Goal: Task Accomplishment & Management: Manage account settings

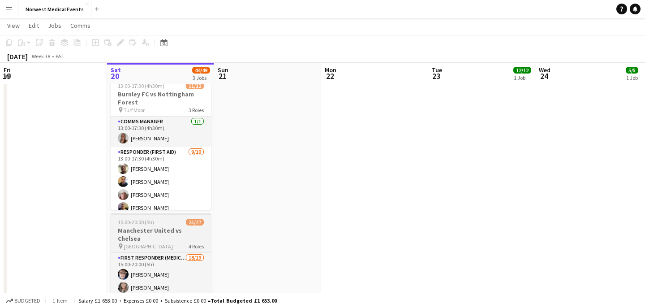
scroll to position [276, 0]
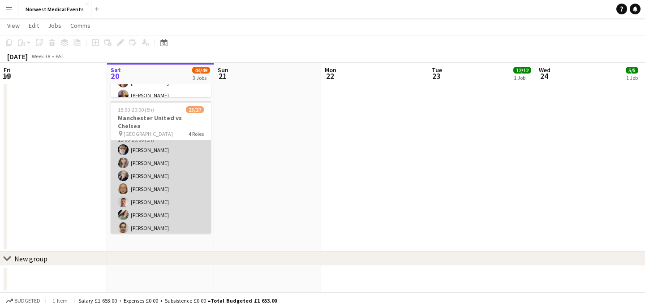
click at [166, 174] on app-card-role "First Responder (Medical) 18/19 15:00-20:00 (5h) [PERSON_NAME] [PERSON_NAME] [P…" at bounding box center [161, 260] width 100 height 264
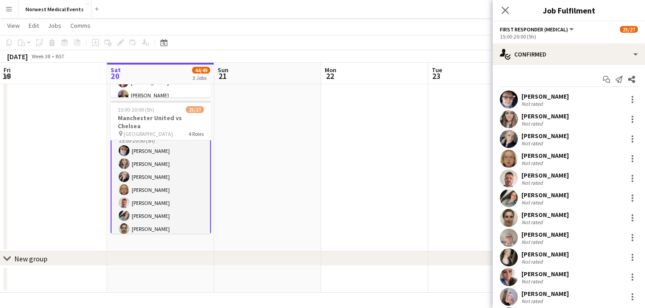
scroll to position [13, 0]
click at [514, 158] on app-user-avatar at bounding box center [509, 159] width 18 height 18
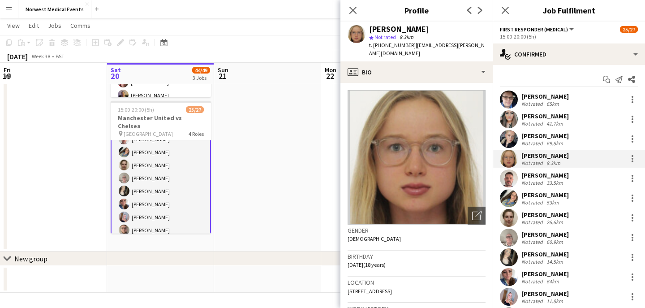
scroll to position [93, 0]
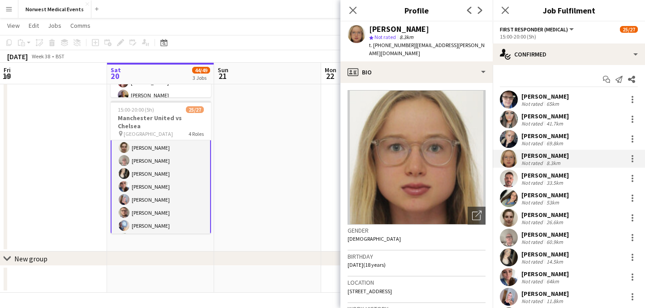
drag, startPoint x: 171, startPoint y: 191, endPoint x: 165, endPoint y: 201, distance: 11.2
click at [171, 191] on app-card-role "First Responder (Medical) 18/19 15:00-20:00 (5h) [PERSON_NAME] [PERSON_NAME] [P…" at bounding box center [161, 180] width 100 height 266
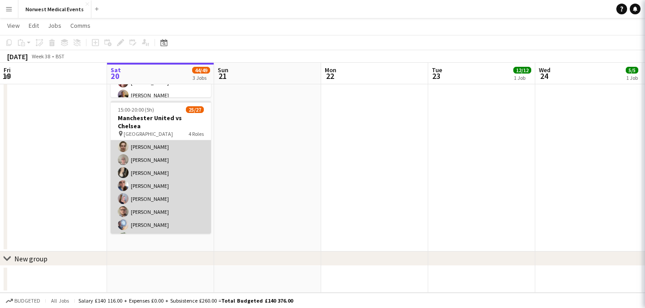
scroll to position [92, 0]
click at [165, 201] on app-card-role "First Responder (Medical) 18/19 15:00-20:00 (5h) [PERSON_NAME] [PERSON_NAME] [P…" at bounding box center [161, 180] width 100 height 264
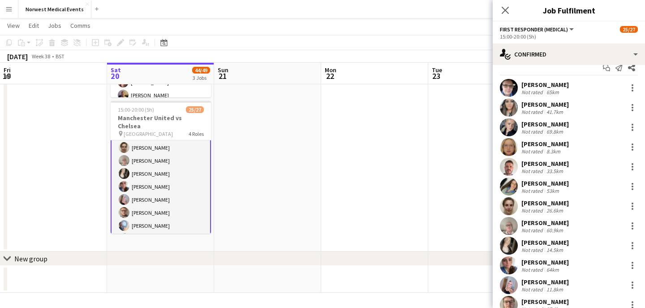
scroll to position [16, 0]
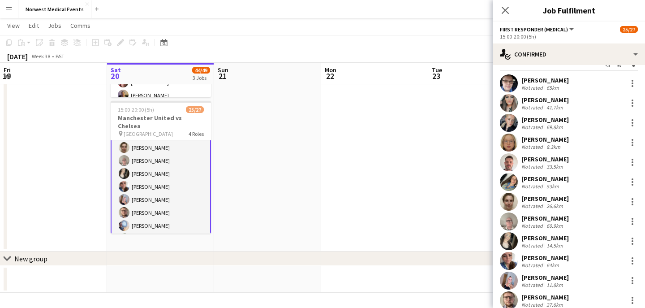
click at [544, 279] on div "[PERSON_NAME]" at bounding box center [546, 277] width 48 height 8
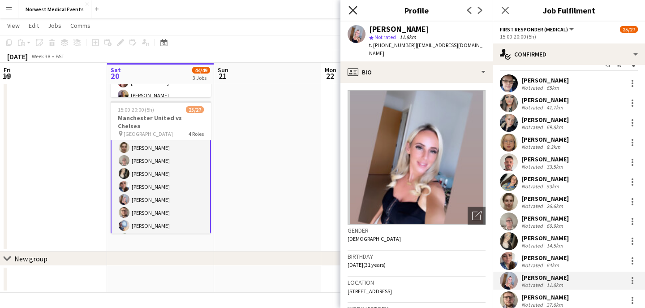
click at [354, 10] on icon "Close pop-in" at bounding box center [353, 10] width 9 height 9
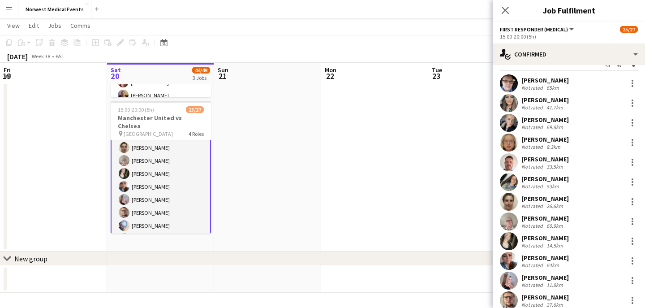
scroll to position [48, 0]
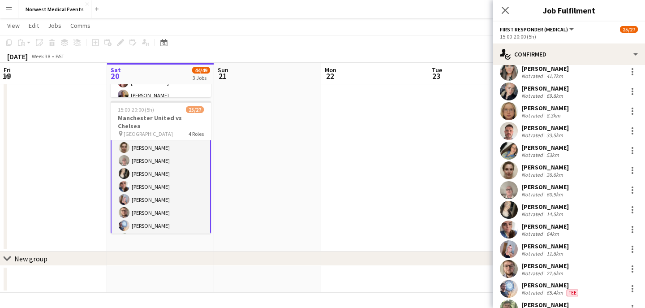
click at [554, 270] on div "27.6km" at bounding box center [555, 273] width 20 height 7
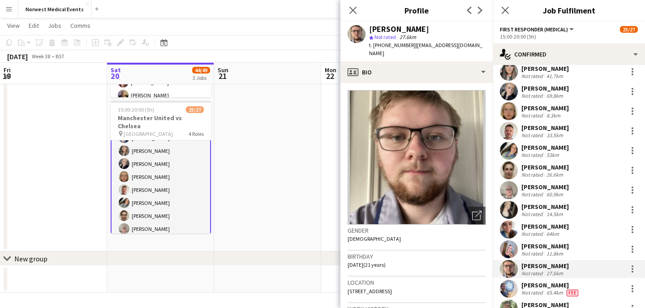
scroll to position [22, 0]
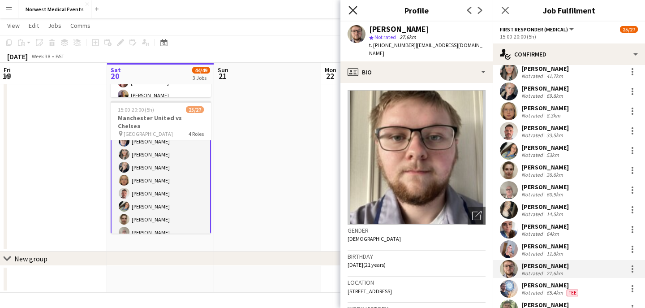
click at [355, 7] on icon at bounding box center [353, 10] width 9 height 9
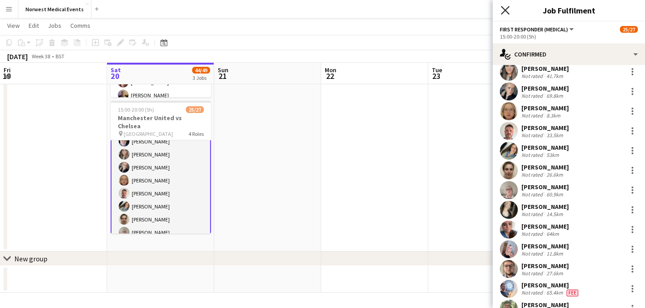
click at [504, 9] on icon at bounding box center [505, 10] width 9 height 9
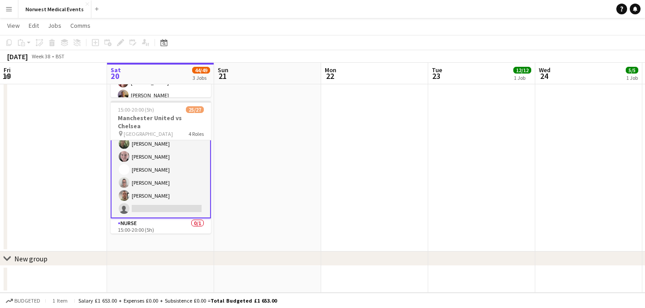
click at [167, 164] on app-card-role "First Responder (Medical) 18/19 15:00-20:00 (5h) [PERSON_NAME] [PERSON_NAME] [P…" at bounding box center [161, 85] width 100 height 266
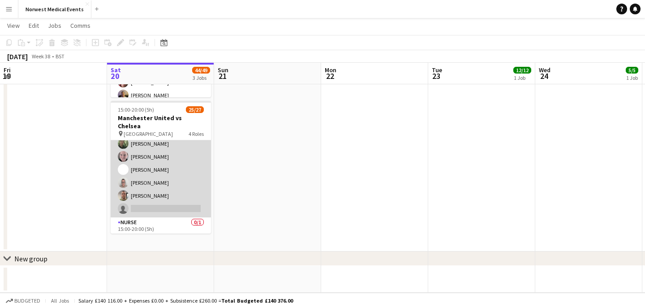
click at [164, 169] on app-card-role "First Responder (Medical) 18/19 15:00-20:00 (5h) [PERSON_NAME] [PERSON_NAME] [P…" at bounding box center [161, 85] width 100 height 264
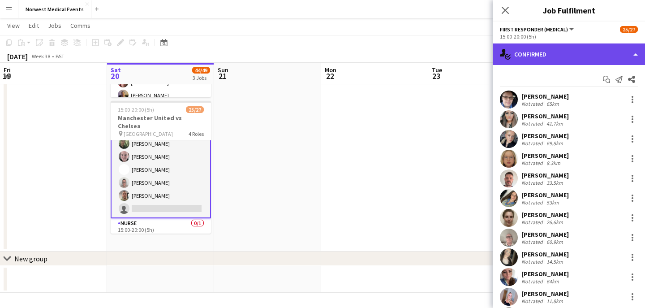
click at [540, 54] on div "single-neutral-actions-check-2 Confirmed" at bounding box center [569, 54] width 152 height 22
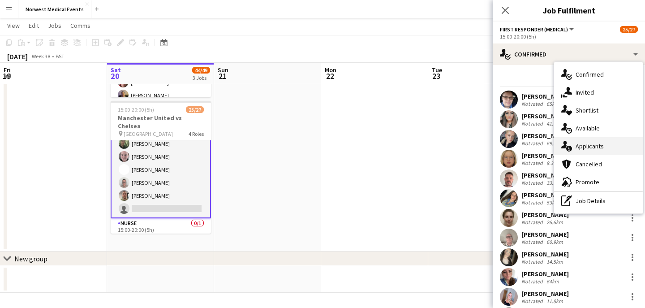
click at [588, 145] on span "Applicants" at bounding box center [590, 146] width 28 height 8
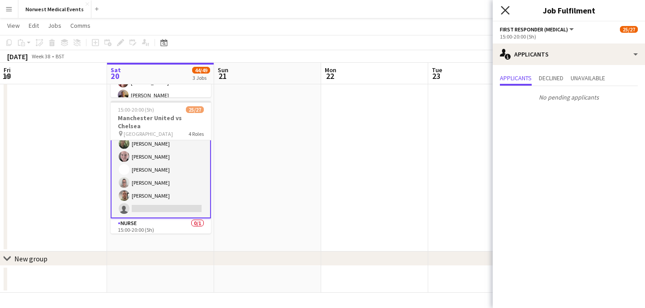
click at [505, 12] on icon "Close pop-in" at bounding box center [505, 10] width 9 height 9
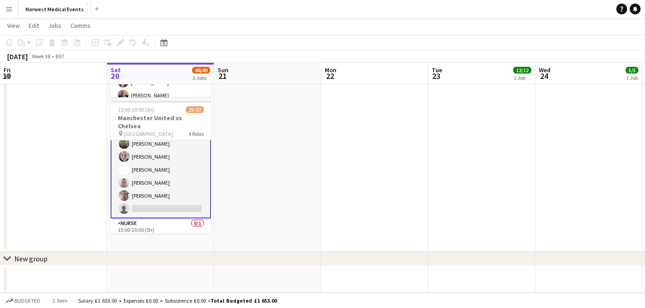
scroll to position [248, 0]
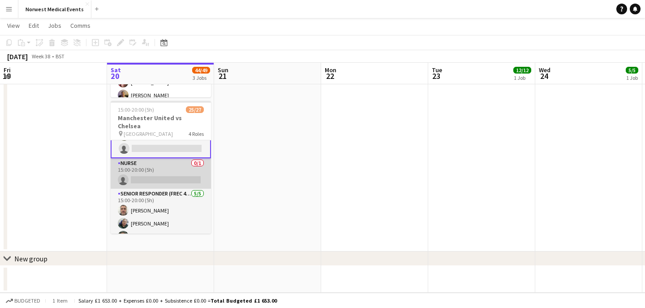
click at [168, 170] on app-card-role "Nurse 0/1 15:00-20:00 (5h) single-neutral-actions" at bounding box center [161, 173] width 100 height 30
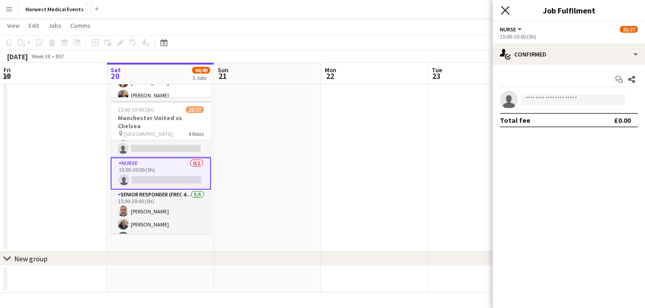
click at [504, 11] on icon at bounding box center [505, 10] width 9 height 9
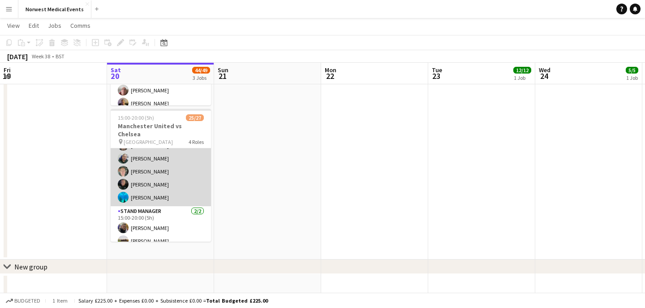
scroll to position [276, 0]
